Goal: Information Seeking & Learning: Learn about a topic

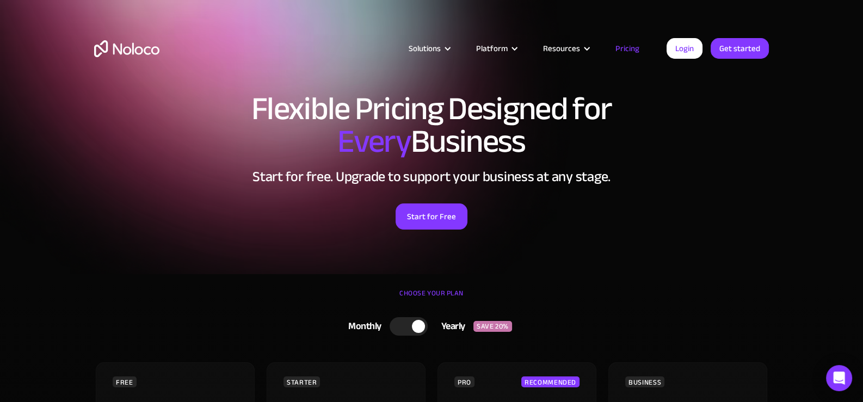
click at [623, 48] on link "Pricing" at bounding box center [627, 48] width 51 height 14
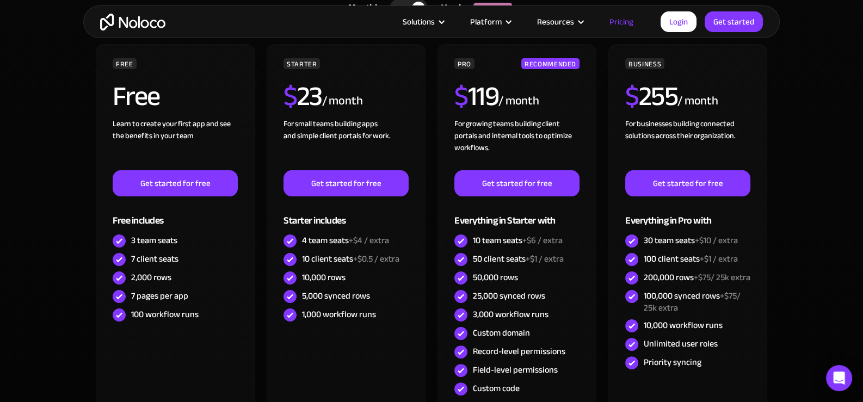
scroll to position [381, 0]
